Goal: Task Accomplishment & Management: Complete application form

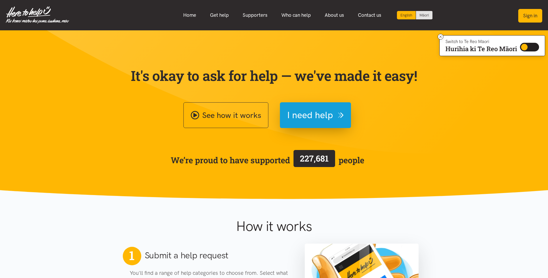
click at [534, 17] on button "Sign in" at bounding box center [530, 16] width 24 height 14
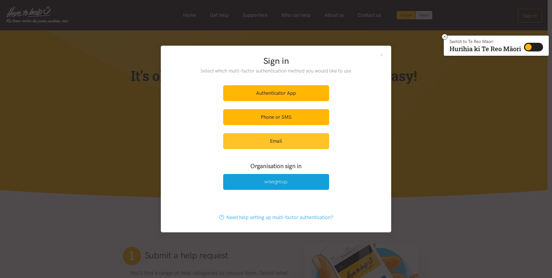
click at [257, 140] on link "Email" at bounding box center [276, 141] width 106 height 16
click at [281, 143] on link "Email" at bounding box center [276, 141] width 106 height 16
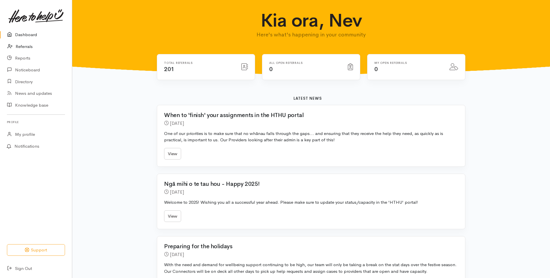
click at [24, 45] on link "Referrals" at bounding box center [36, 47] width 72 height 12
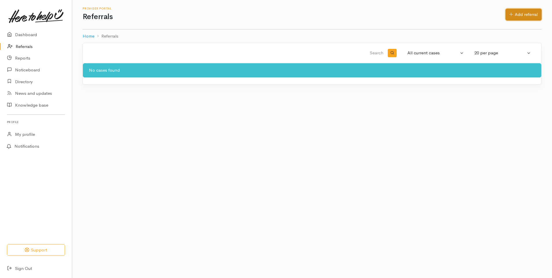
click at [520, 12] on link "Add referral" at bounding box center [524, 15] width 36 height 12
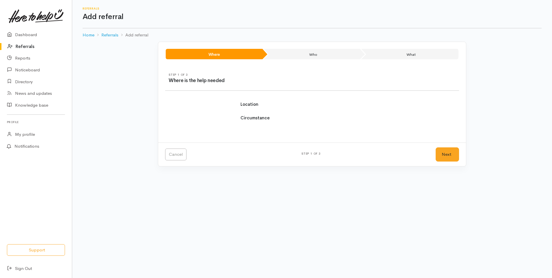
select select
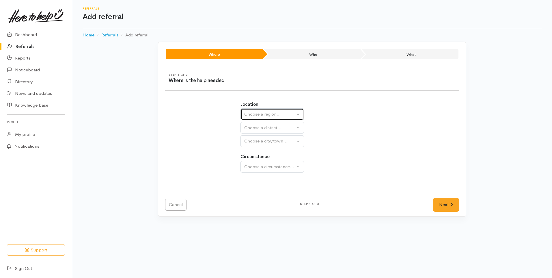
click at [261, 116] on div "Choose a region..." at bounding box center [269, 114] width 51 height 7
click at [257, 149] on span "Waikato" at bounding box center [271, 150] width 46 height 7
select select "3"
select select
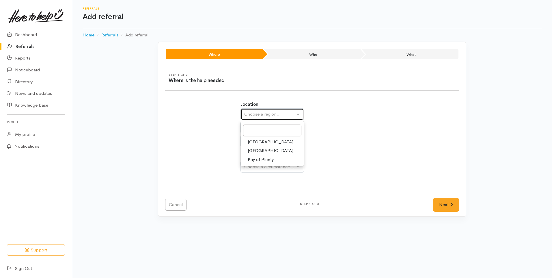
select select
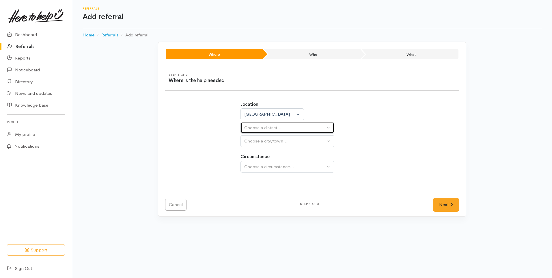
click at [259, 129] on div "Choose a district..." at bounding box center [284, 127] width 81 height 7
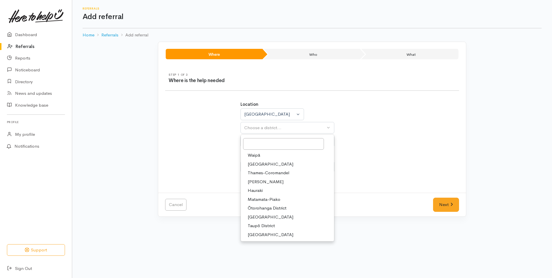
click at [258, 182] on span "[PERSON_NAME]" at bounding box center [266, 181] width 36 height 7
select select "4"
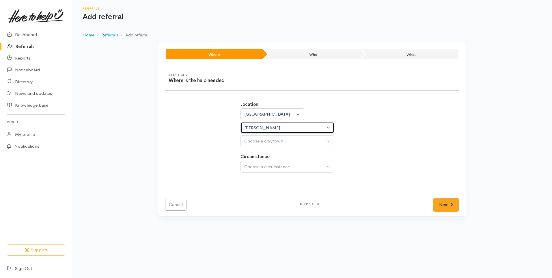
select select
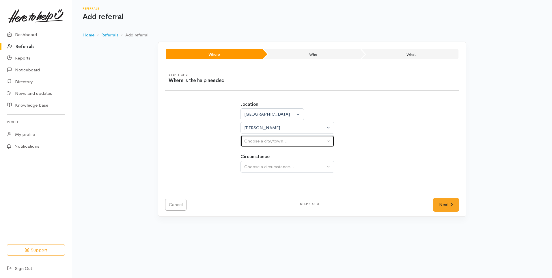
click at [256, 145] on button "Choose a city/town..." at bounding box center [288, 141] width 94 height 12
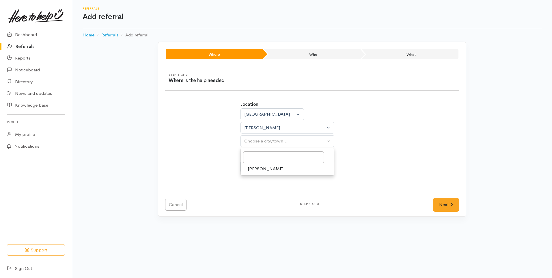
click at [259, 169] on span "[PERSON_NAME]" at bounding box center [266, 168] width 36 height 7
select select "1"
click at [328, 166] on button "Choose a circumstance..." at bounding box center [288, 167] width 94 height 12
click at [257, 194] on span "Community" at bounding box center [259, 194] width 22 height 7
select select "2"
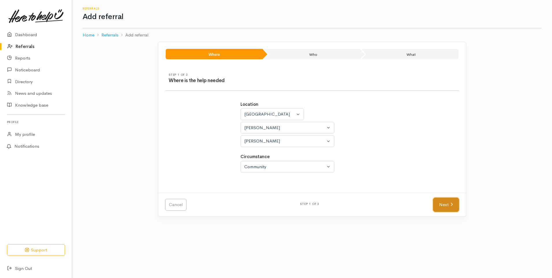
click at [442, 206] on link "Next" at bounding box center [446, 205] width 26 height 14
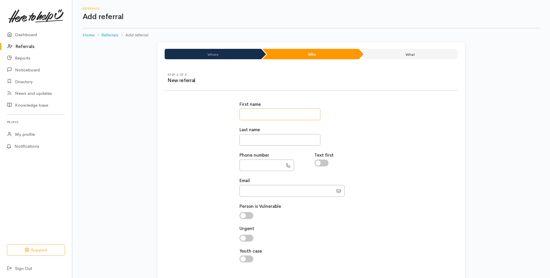
click at [245, 113] on input "text" at bounding box center [279, 114] width 81 height 12
click at [242, 114] on input "*****" at bounding box center [279, 114] width 81 height 12
type input "*******"
drag, startPoint x: 248, startPoint y: 134, endPoint x: 246, endPoint y: 138, distance: 4.2
click at [248, 135] on input "text" at bounding box center [279, 140] width 81 height 12
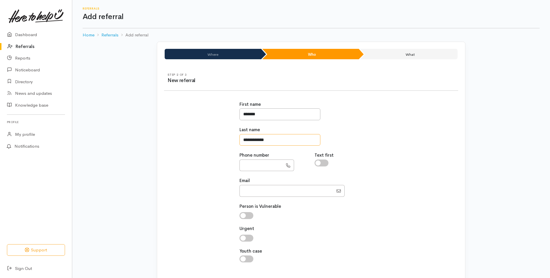
type input "**********"
click at [243, 160] on input "text" at bounding box center [260, 165] width 43 height 12
type input "**********"
click at [250, 193] on input "Email" at bounding box center [286, 191] width 94 height 12
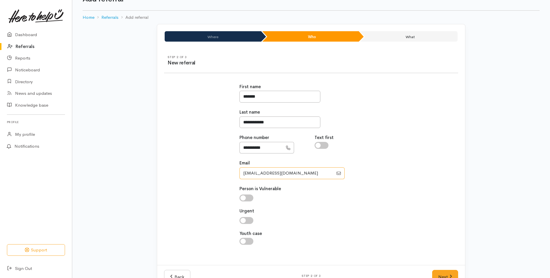
scroll to position [35, 0]
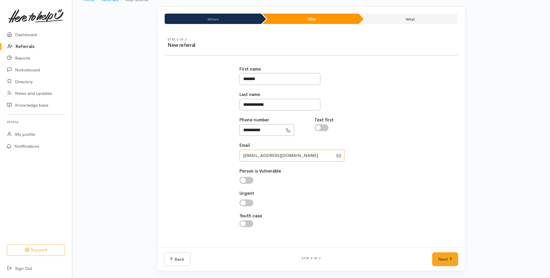
type input "antsfraserjones1@gmail.com"
click at [247, 180] on input "checkbox" at bounding box center [246, 180] width 14 height 7
checkbox input "true"
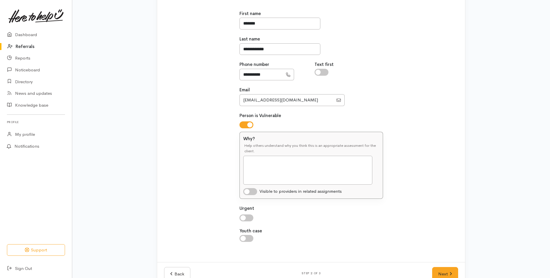
scroll to position [93, 0]
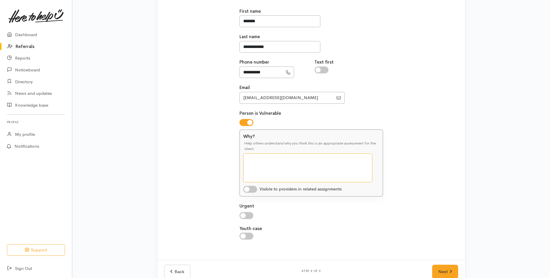
click at [254, 164] on textarea "Why?" at bounding box center [307, 167] width 129 height 29
type textarea "Due serious health issues with respiratory and diabetes"
click at [250, 216] on input "checkbox" at bounding box center [246, 215] width 14 height 7
checkbox input "true"
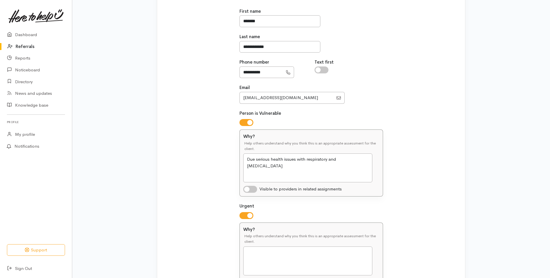
scroll to position [151, 0]
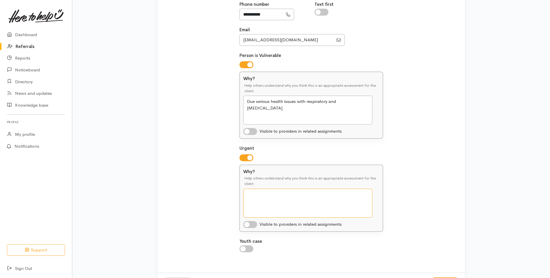
click at [263, 196] on textarea "Why?" at bounding box center [307, 203] width 129 height 29
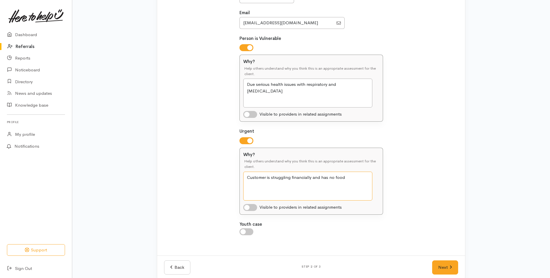
scroll to position [176, 0]
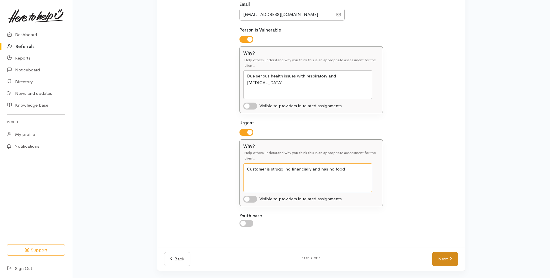
type textarea "Customer is struggling financially and has no food"
click at [442, 259] on link "Next" at bounding box center [445, 259] width 26 height 14
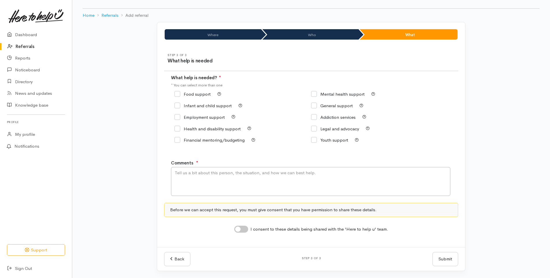
scroll to position [20, 0]
click at [177, 94] on input "Food support" at bounding box center [192, 94] width 36 height 4
checkbox input "true"
click at [176, 126] on input "Health and disability support" at bounding box center [207, 128] width 66 height 4
checkbox input "true"
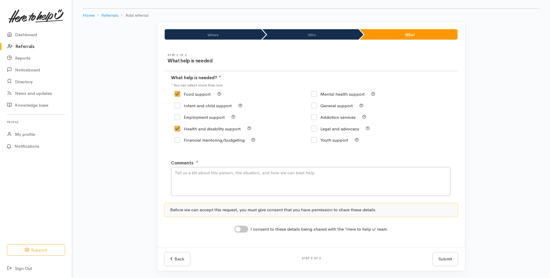
click at [178, 139] on input "Financial mentoring/budgeting" at bounding box center [209, 140] width 70 height 4
checkbox input "true"
click at [312, 93] on input "Mental health support" at bounding box center [337, 94] width 53 height 4
checkbox input "true"
click at [187, 172] on textarea "Comments" at bounding box center [310, 181] width 279 height 29
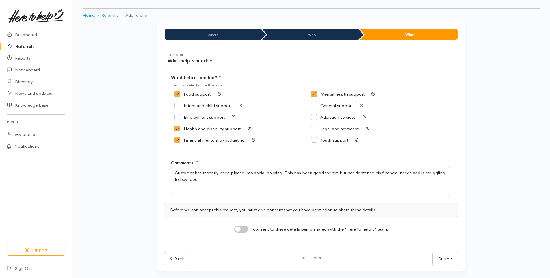
type textarea "Customer has recently been placed into social housing. This has been good for h…"
click at [246, 230] on input "I consent to these details being shared with the 'Here to help u' team." at bounding box center [241, 229] width 14 height 7
checkbox input "true"
click at [441, 259] on button "Submit" at bounding box center [445, 259] width 26 height 14
